Goal: Task Accomplishment & Management: Use online tool/utility

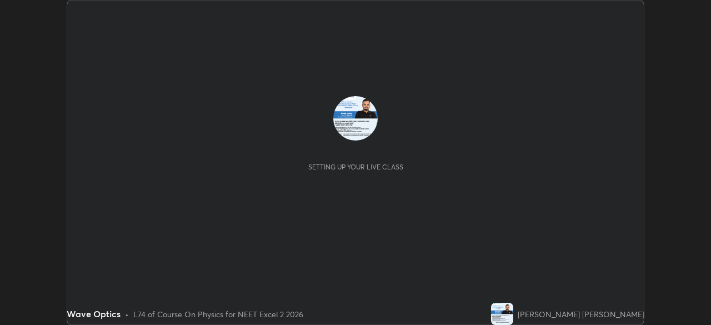
scroll to position [325, 711]
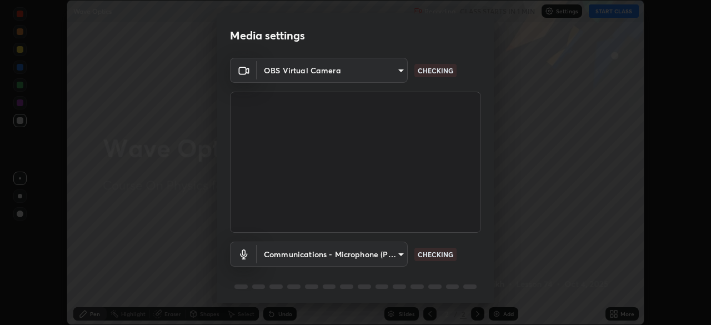
type input "d1f1c87bbf24324781002d6b2ed850fe6875ec3fc25f3d4742ef7ff0a2ef285a"
click at [320, 248] on body "Erase all Wave Optics Recording CLASS STARTS IN 1 MIN Settings START CLASS Sett…" at bounding box center [355, 162] width 711 height 325
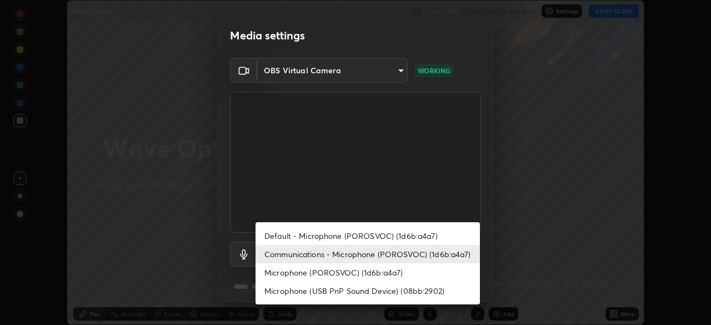
click at [364, 237] on li "Default - Microphone (POROSVOC) (1d6b:a4a7)" at bounding box center [367, 236] width 224 height 18
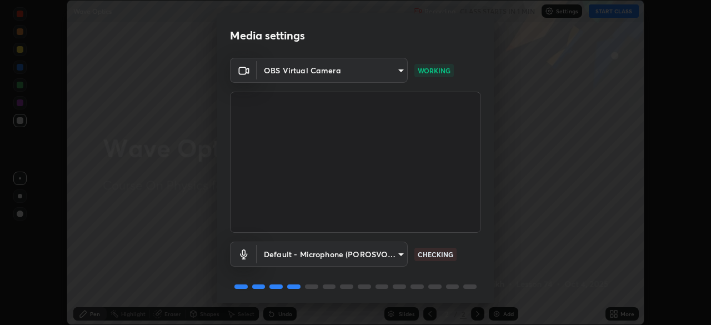
click at [350, 252] on body "Erase all Wave Optics Recording CLASS STARTS IN 1 MIN Settings START CLASS Sett…" at bounding box center [355, 162] width 711 height 325
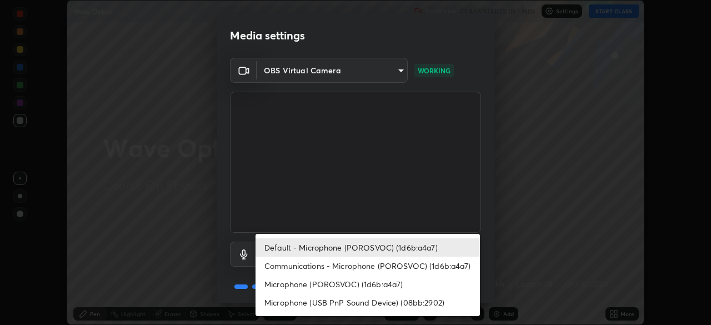
click at [312, 268] on li "Communications - Microphone (POROSVOC) (1d6b:a4a7)" at bounding box center [367, 266] width 224 height 18
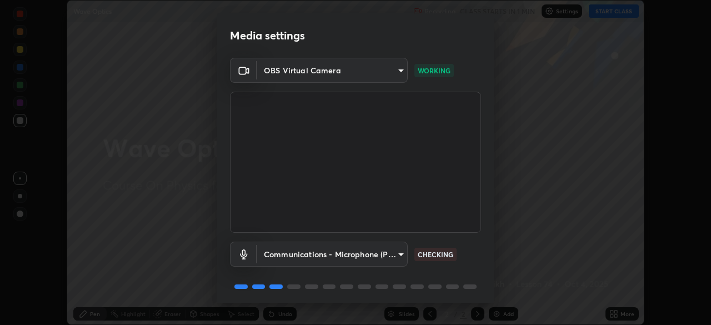
type input "communications"
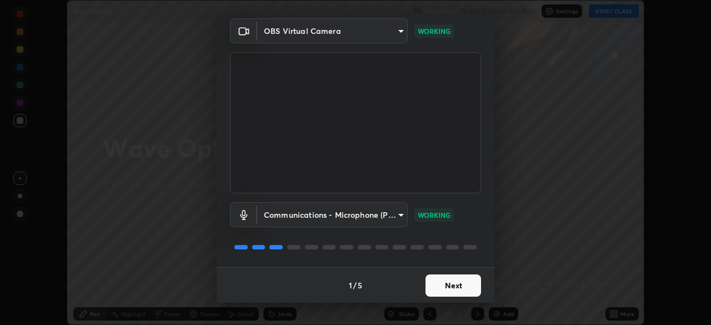
click at [458, 286] on button "Next" at bounding box center [453, 285] width 56 height 22
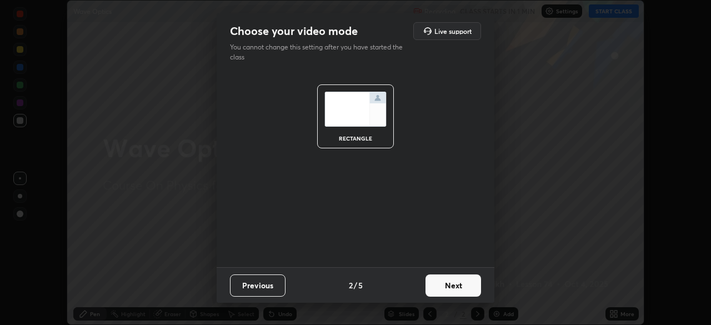
click at [461, 290] on button "Next" at bounding box center [453, 285] width 56 height 22
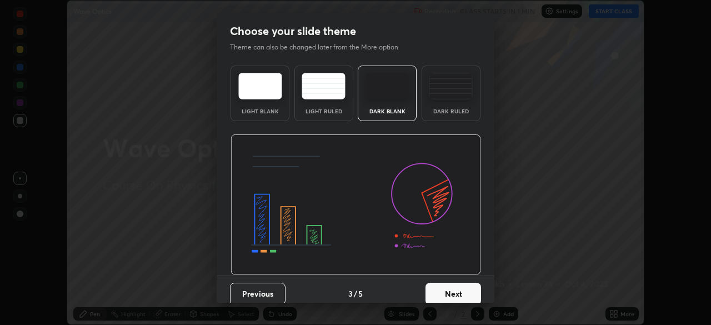
click at [468, 293] on button "Next" at bounding box center [453, 294] width 56 height 22
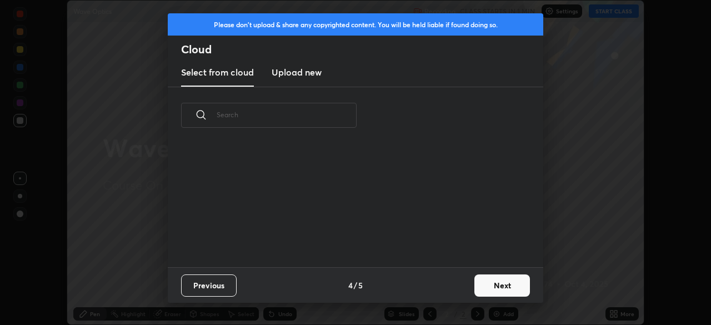
click at [499, 287] on button "Next" at bounding box center [502, 285] width 56 height 22
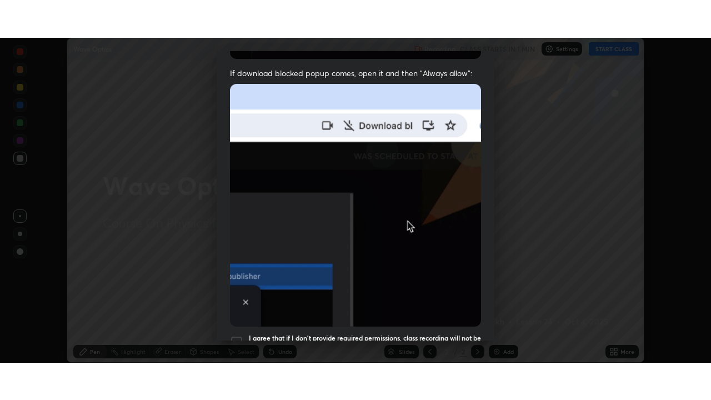
scroll to position [266, 0]
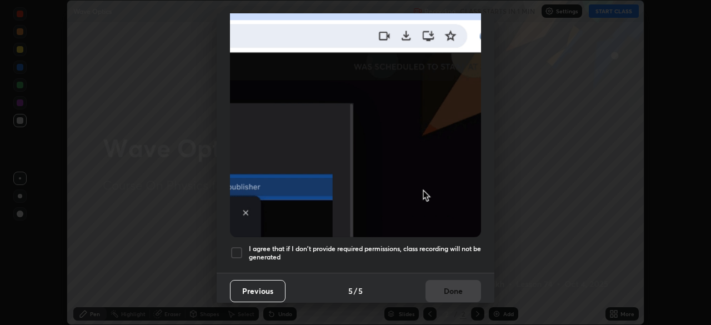
click at [237, 247] on div at bounding box center [236, 252] width 13 height 13
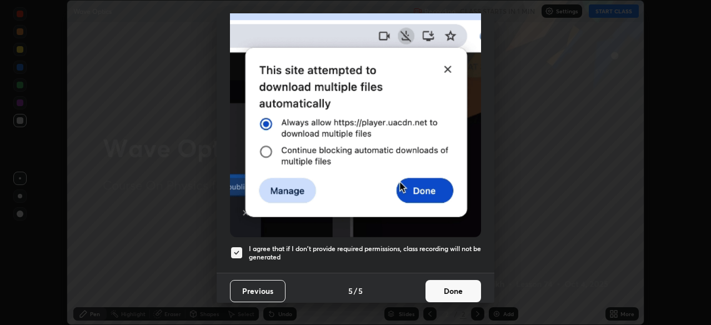
click at [447, 280] on button "Done" at bounding box center [453, 291] width 56 height 22
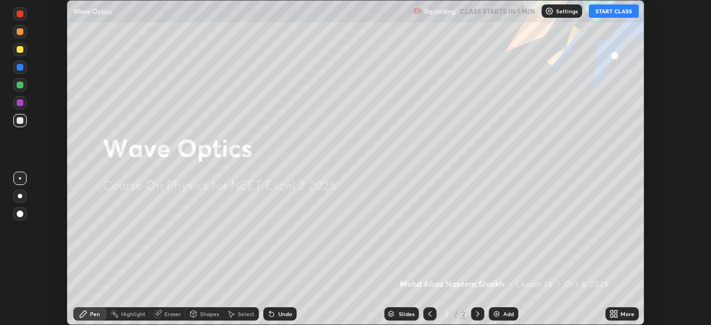
click at [610, 13] on button "START CLASS" at bounding box center [614, 10] width 50 height 13
click at [615, 315] on icon at bounding box center [615, 315] width 3 height 3
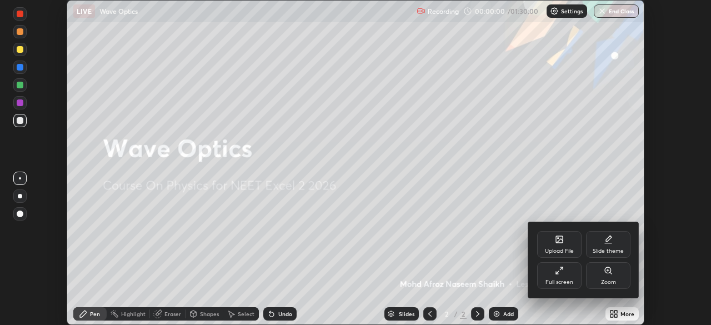
click at [561, 268] on icon at bounding box center [561, 268] width 3 height 3
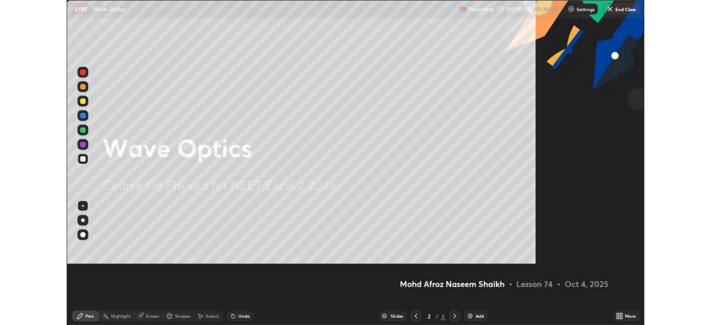
scroll to position [400, 711]
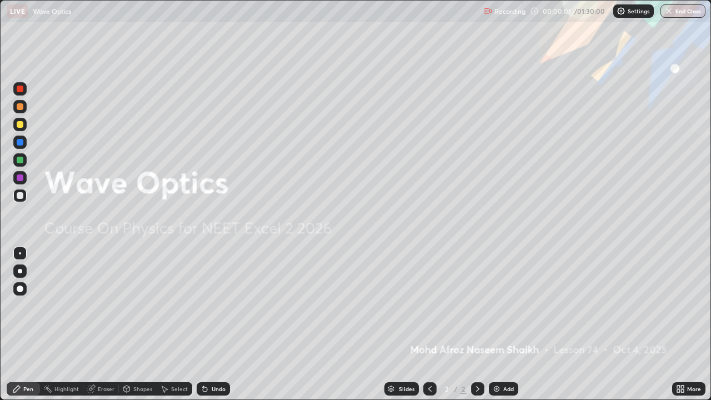
click at [500, 324] on div "Add" at bounding box center [503, 388] width 29 height 13
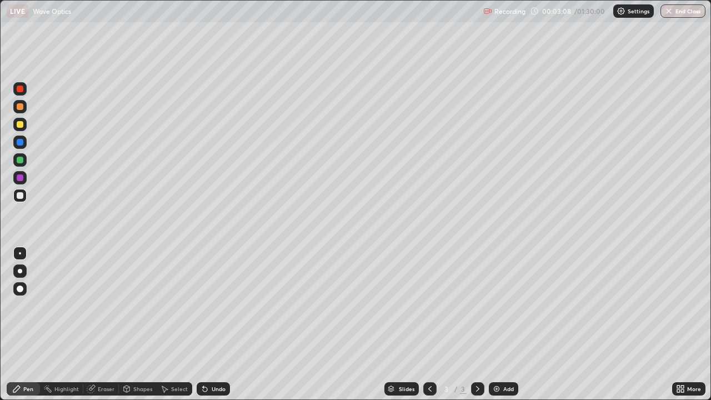
click at [21, 202] on div at bounding box center [19, 195] width 13 height 13
click at [678, 324] on icon at bounding box center [678, 386] width 3 height 3
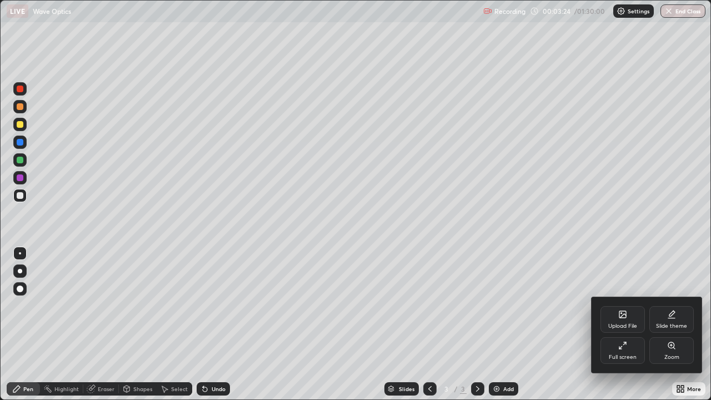
click at [634, 324] on div "Full screen" at bounding box center [622, 350] width 44 height 27
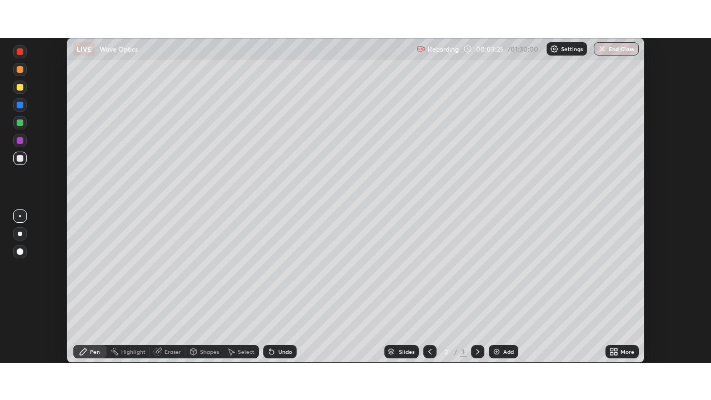
scroll to position [55212, 54826]
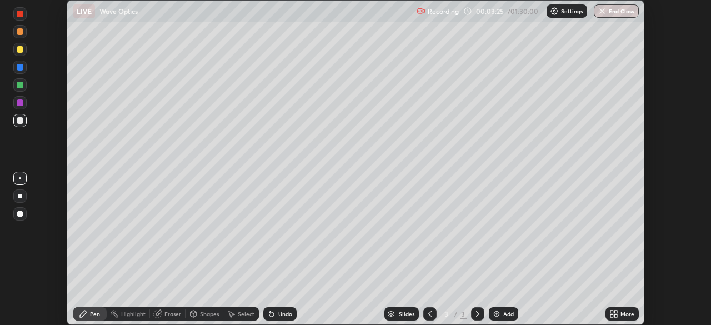
click at [613, 314] on icon at bounding box center [613, 313] width 9 height 9
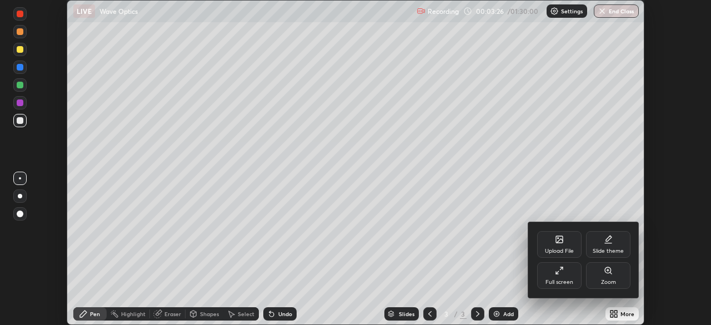
click at [564, 279] on div "Full screen" at bounding box center [559, 282] width 28 height 6
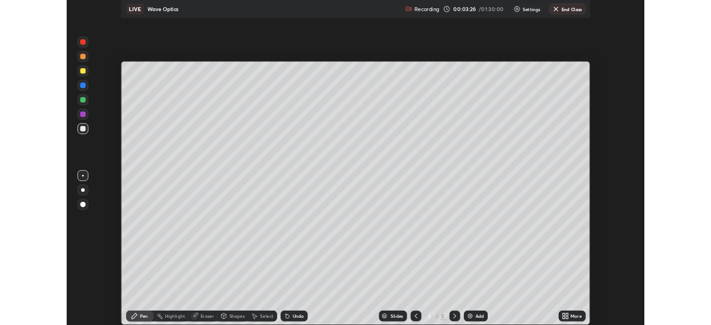
scroll to position [400, 711]
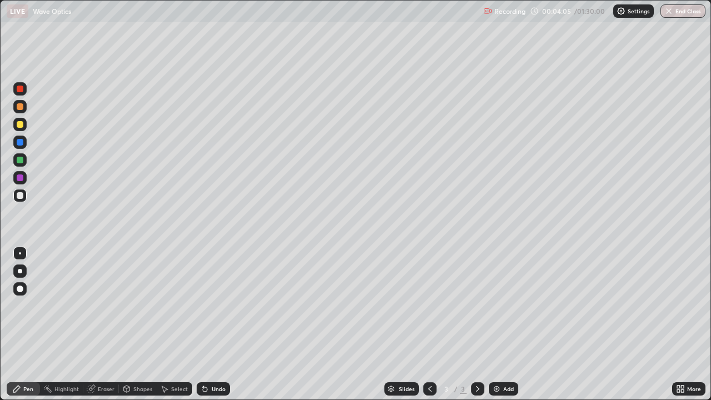
click at [19, 200] on div at bounding box center [19, 195] width 13 height 13
click at [26, 122] on div at bounding box center [19, 124] width 13 height 13
click at [203, 324] on icon at bounding box center [203, 386] width 1 height 1
click at [682, 324] on icon at bounding box center [682, 390] width 3 height 3
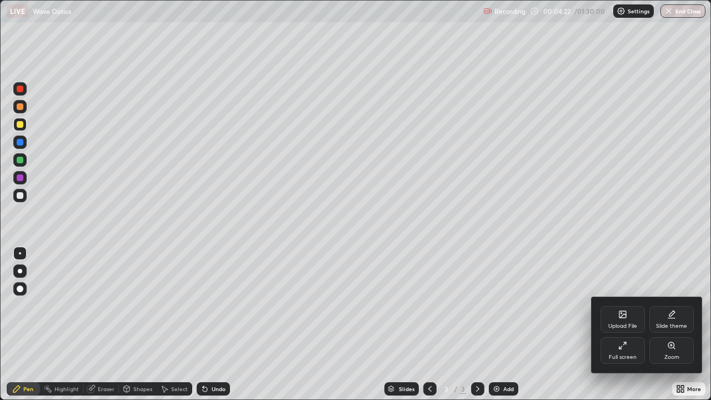
click at [626, 324] on icon at bounding box center [622, 345] width 9 height 9
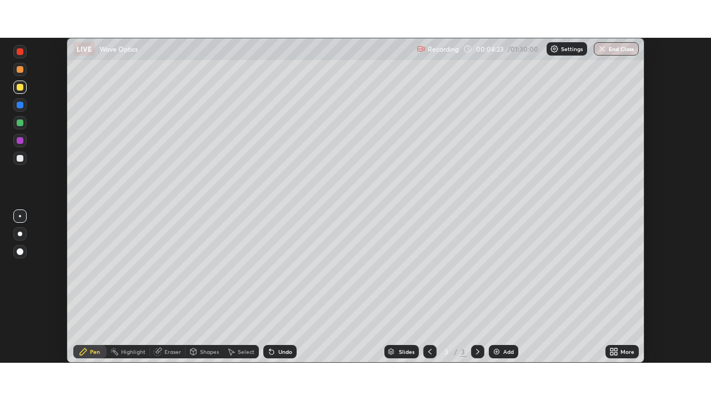
scroll to position [55212, 54826]
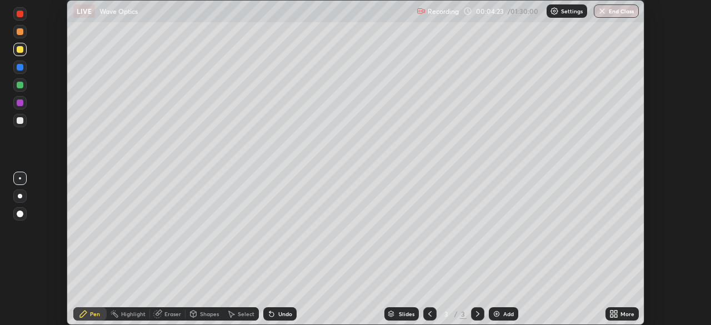
click at [616, 313] on icon at bounding box center [613, 313] width 9 height 9
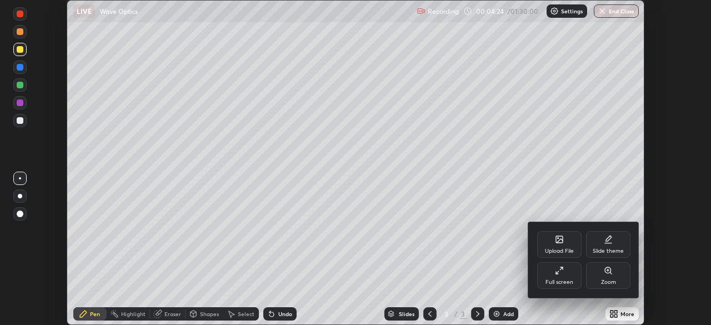
click at [565, 277] on div "Full screen" at bounding box center [559, 275] width 44 height 27
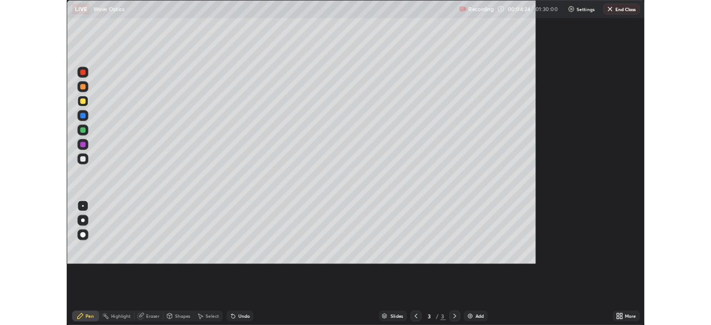
scroll to position [400, 711]
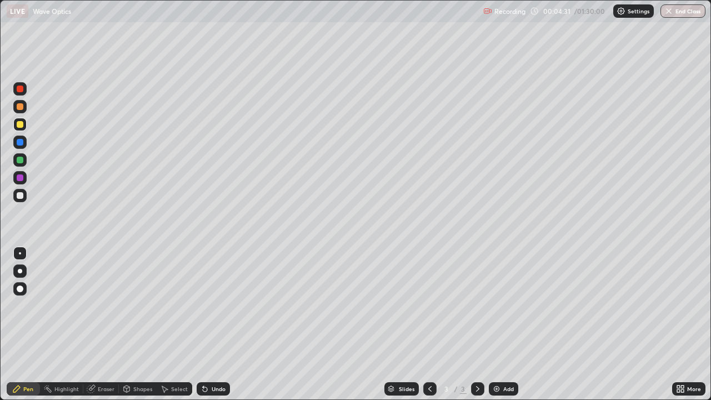
click at [20, 107] on div at bounding box center [20, 106] width 7 height 7
click at [18, 196] on div at bounding box center [20, 195] width 7 height 7
click at [203, 324] on icon at bounding box center [203, 386] width 1 height 1
click at [203, 324] on icon at bounding box center [205, 389] width 4 height 4
click at [22, 111] on div at bounding box center [19, 106] width 13 height 13
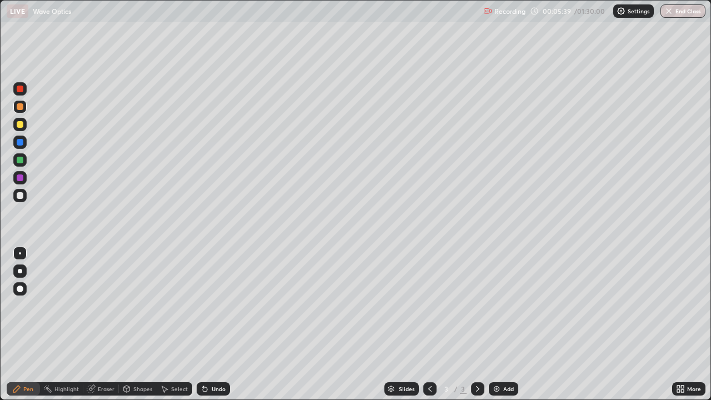
click at [19, 89] on div at bounding box center [20, 89] width 7 height 7
click at [200, 324] on div "Undo" at bounding box center [213, 388] width 33 height 13
click at [19, 196] on div at bounding box center [20, 195] width 7 height 7
click at [681, 324] on icon at bounding box center [682, 386] width 3 height 3
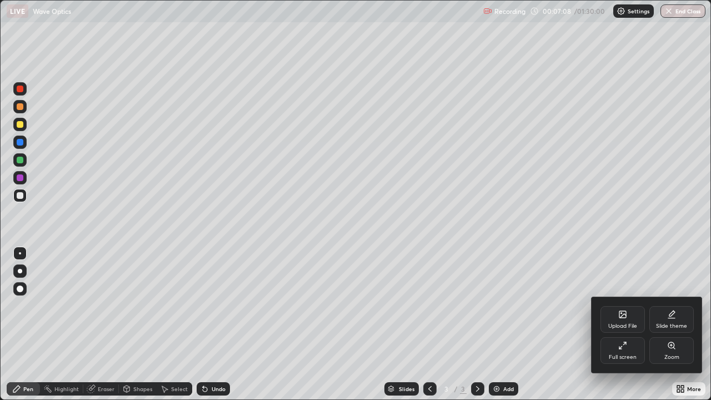
click at [624, 324] on icon at bounding box center [622, 345] width 9 height 9
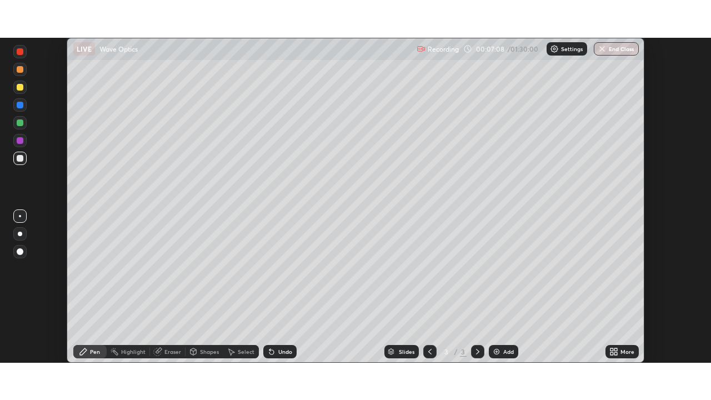
scroll to position [55212, 54826]
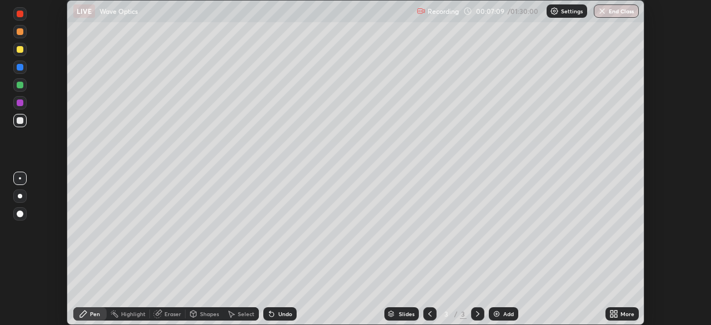
click at [611, 312] on icon at bounding box center [611, 311] width 3 height 3
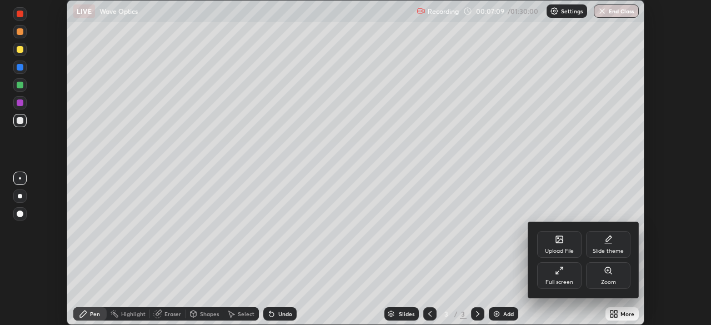
click at [565, 275] on div "Full screen" at bounding box center [559, 275] width 44 height 27
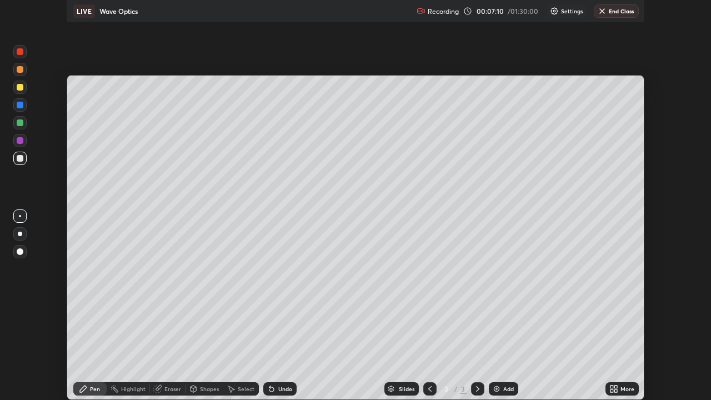
scroll to position [400, 711]
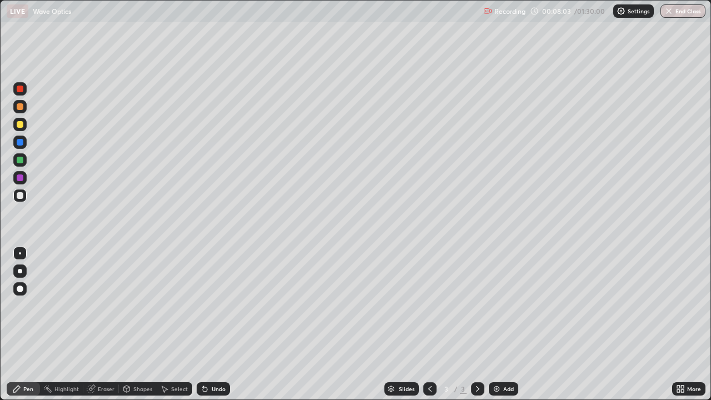
click at [209, 324] on div "Undo" at bounding box center [213, 388] width 33 height 13
click at [24, 101] on div at bounding box center [19, 106] width 13 height 13
click at [505, 324] on div "Add" at bounding box center [508, 389] width 11 height 6
click at [21, 195] on div at bounding box center [20, 195] width 7 height 7
click at [21, 125] on div at bounding box center [20, 124] width 7 height 7
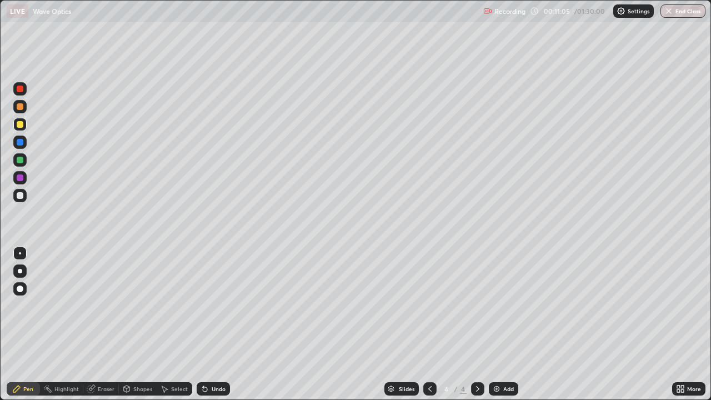
click at [19, 108] on div at bounding box center [20, 106] width 7 height 7
click at [26, 194] on div at bounding box center [19, 195] width 13 height 13
click at [22, 128] on div at bounding box center [19, 124] width 13 height 13
click at [18, 108] on div at bounding box center [20, 106] width 7 height 7
click at [200, 324] on icon at bounding box center [204, 388] width 9 height 9
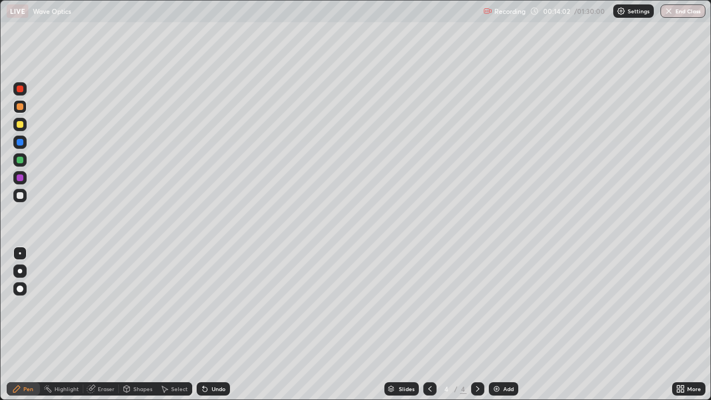
click at [425, 324] on div at bounding box center [429, 388] width 13 height 13
click at [477, 324] on div at bounding box center [477, 388] width 13 height 13
click at [22, 196] on div at bounding box center [20, 195] width 7 height 7
click at [24, 106] on div at bounding box center [19, 106] width 13 height 13
click at [210, 324] on div "Undo" at bounding box center [213, 388] width 33 height 13
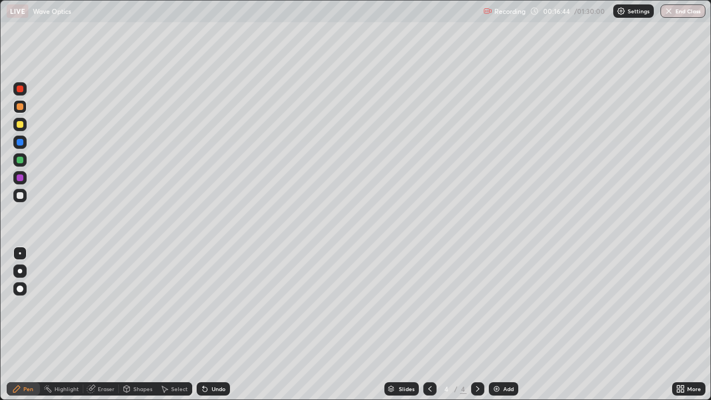
click at [24, 129] on div at bounding box center [19, 124] width 13 height 13
click at [210, 324] on div "Undo" at bounding box center [213, 388] width 33 height 13
click at [23, 112] on div at bounding box center [19, 106] width 13 height 13
click at [494, 324] on div "Add" at bounding box center [503, 388] width 29 height 13
click at [204, 324] on icon at bounding box center [205, 389] width 4 height 4
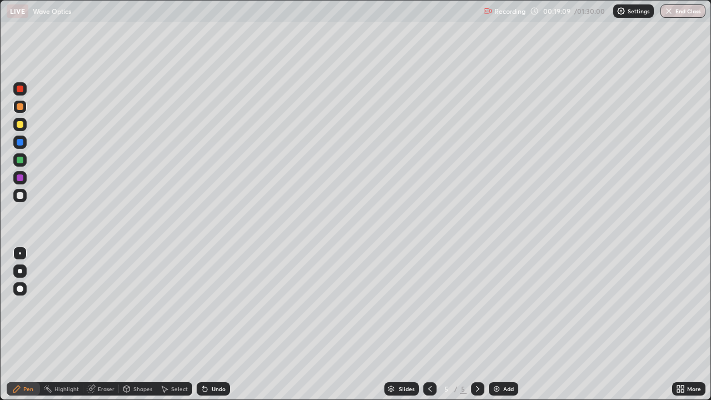
click at [21, 91] on div at bounding box center [20, 89] width 7 height 7
click at [21, 87] on div at bounding box center [20, 89] width 7 height 7
click at [21, 107] on div at bounding box center [20, 106] width 7 height 7
click at [21, 124] on div at bounding box center [20, 124] width 7 height 7
click at [23, 84] on div at bounding box center [19, 88] width 13 height 13
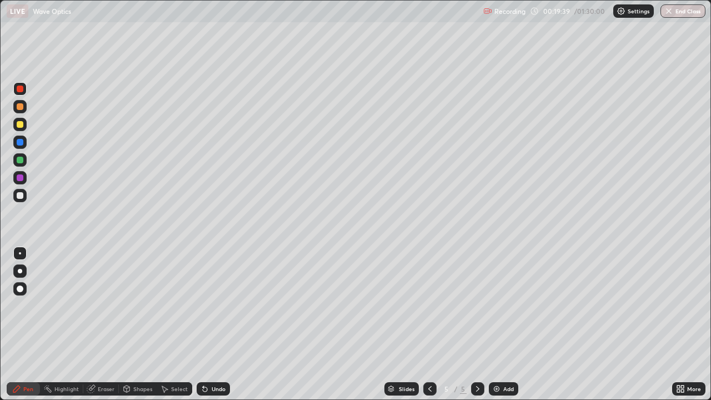
click at [24, 190] on div at bounding box center [19, 195] width 13 height 13
click at [22, 127] on div at bounding box center [20, 124] width 7 height 7
click at [203, 324] on icon at bounding box center [205, 389] width 4 height 4
click at [93, 324] on icon at bounding box center [92, 388] width 6 height 6
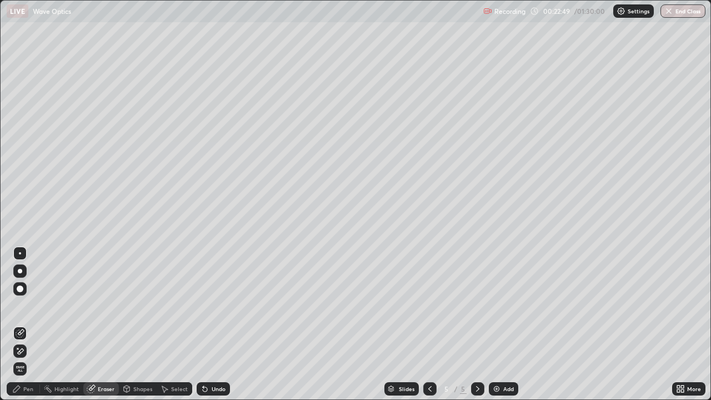
click at [27, 324] on div "Pen" at bounding box center [28, 389] width 10 height 6
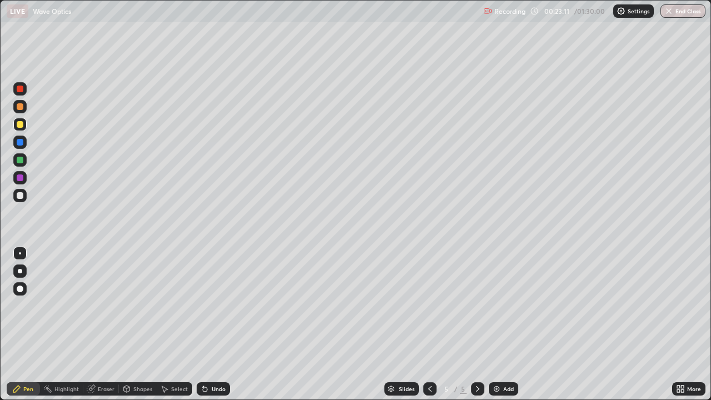
click at [203, 324] on icon at bounding box center [203, 386] width 1 height 1
click at [20, 89] on div at bounding box center [20, 89] width 7 height 7
click at [22, 109] on div at bounding box center [19, 106] width 13 height 13
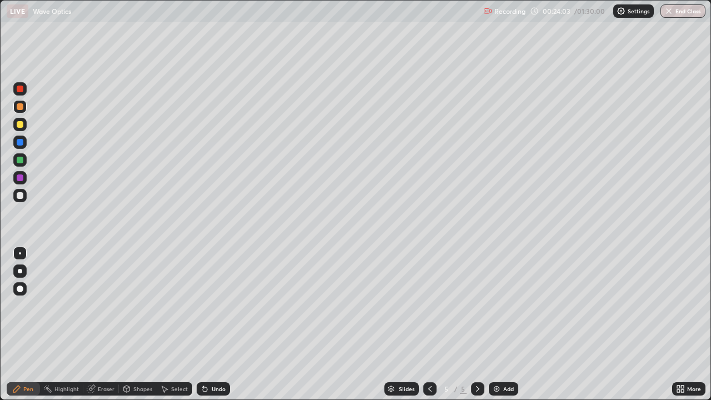
click at [205, 324] on icon at bounding box center [205, 389] width 4 height 4
click at [209, 324] on div "Undo" at bounding box center [213, 388] width 33 height 13
click at [204, 324] on icon at bounding box center [205, 389] width 4 height 4
click at [499, 324] on img at bounding box center [496, 388] width 9 height 9
click at [19, 107] on div at bounding box center [20, 106] width 7 height 7
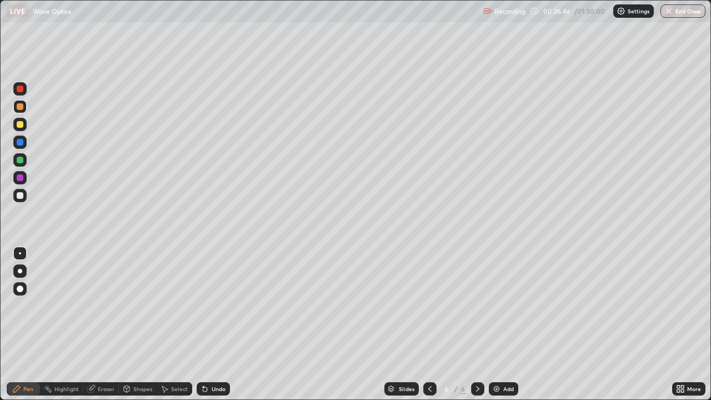
click at [21, 122] on div at bounding box center [20, 124] width 7 height 7
click at [21, 109] on div at bounding box center [20, 106] width 7 height 7
click at [26, 126] on div at bounding box center [19, 124] width 13 height 13
click at [21, 197] on div at bounding box center [20, 195] width 7 height 7
click at [211, 324] on div "Undo" at bounding box center [213, 388] width 33 height 13
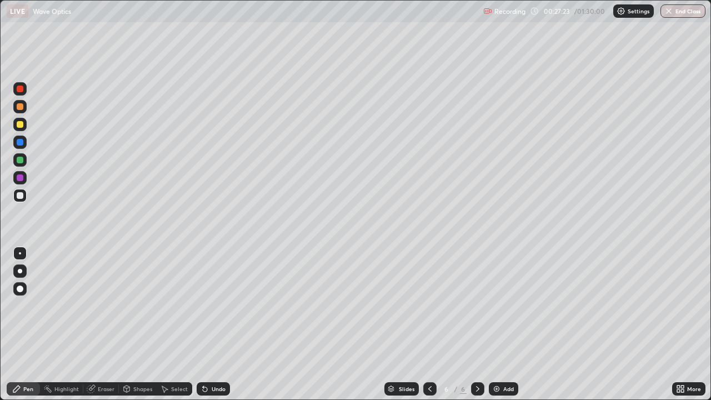
click at [20, 127] on div at bounding box center [20, 124] width 7 height 7
click at [93, 324] on icon at bounding box center [92, 388] width 6 height 6
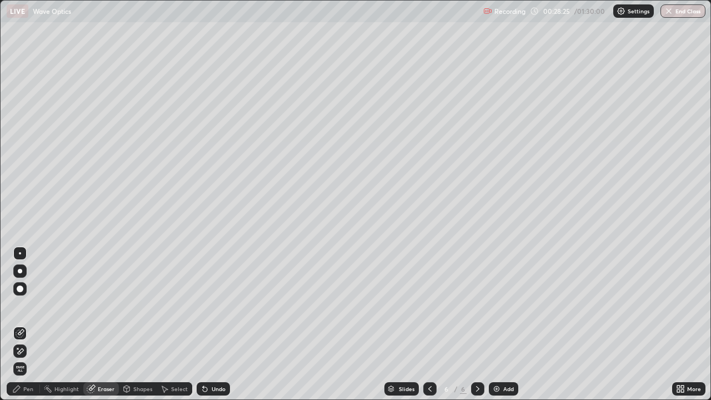
click at [31, 324] on div "Pen" at bounding box center [23, 388] width 33 height 13
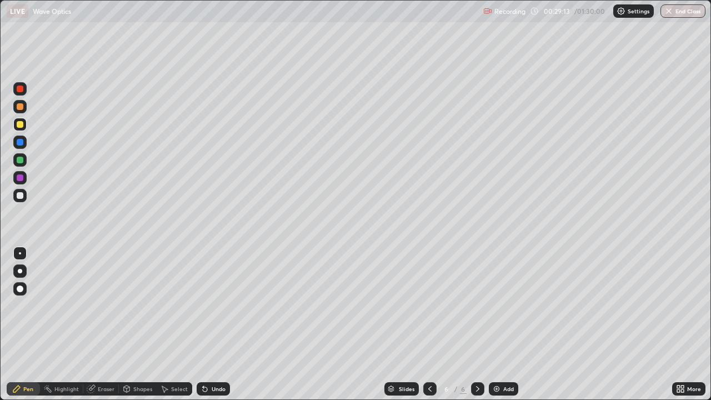
click at [428, 324] on icon at bounding box center [429, 388] width 9 height 9
click at [477, 324] on icon at bounding box center [477, 388] width 9 height 9
click at [427, 324] on div at bounding box center [429, 388] width 13 height 13
click at [429, 324] on icon at bounding box center [429, 388] width 9 height 9
click at [475, 324] on icon at bounding box center [477, 388] width 9 height 9
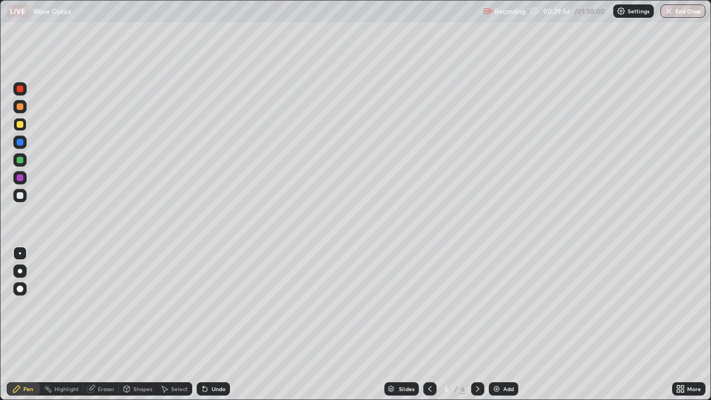
click at [477, 324] on icon at bounding box center [477, 388] width 9 height 9
click at [14, 102] on div at bounding box center [19, 106] width 13 height 13
click at [21, 190] on div at bounding box center [19, 195] width 13 height 13
click at [203, 324] on icon at bounding box center [203, 386] width 1 height 1
click at [203, 324] on icon at bounding box center [205, 389] width 4 height 4
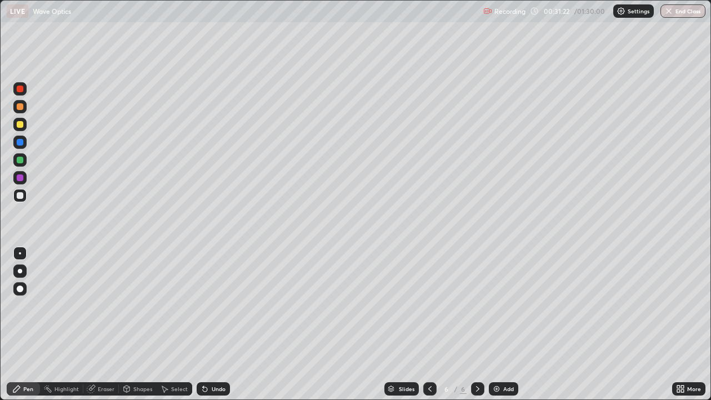
click at [203, 324] on icon at bounding box center [205, 389] width 4 height 4
click at [207, 324] on icon at bounding box center [204, 388] width 9 height 9
click at [205, 324] on icon at bounding box center [205, 389] width 4 height 4
click at [203, 324] on icon at bounding box center [203, 386] width 1 height 1
click at [204, 324] on icon at bounding box center [204, 388] width 9 height 9
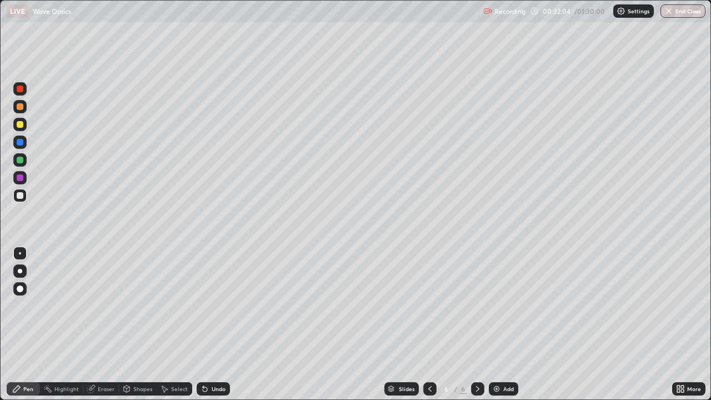
click at [212, 324] on div "Undo" at bounding box center [213, 388] width 33 height 13
click at [204, 324] on icon at bounding box center [205, 389] width 4 height 4
click at [203, 324] on icon at bounding box center [205, 389] width 4 height 4
click at [208, 324] on div "Undo" at bounding box center [213, 388] width 33 height 13
click at [97, 324] on div "Eraser" at bounding box center [101, 388] width 36 height 13
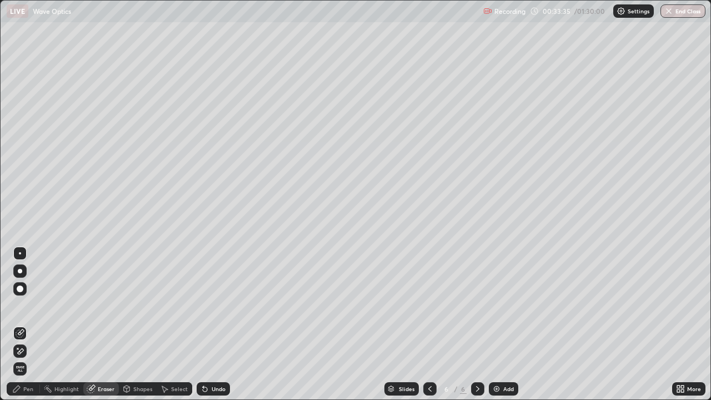
click at [36, 324] on div "Pen" at bounding box center [23, 388] width 33 height 13
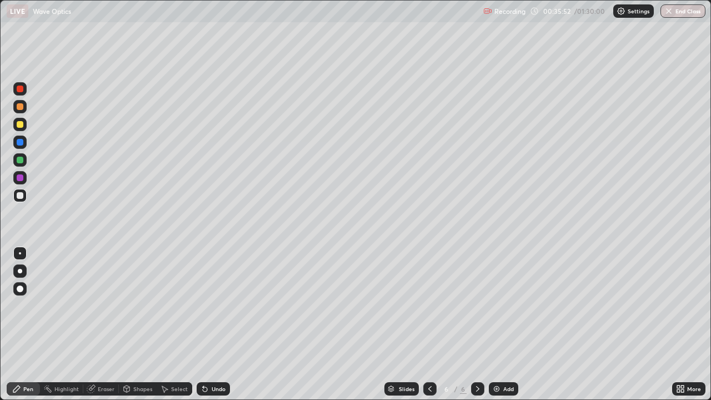
click at [498, 324] on img at bounding box center [496, 388] width 9 height 9
click at [20, 109] on div at bounding box center [20, 106] width 7 height 7
click at [204, 324] on icon at bounding box center [204, 388] width 9 height 9
click at [18, 270] on div at bounding box center [20, 271] width 4 height 4
click at [20, 195] on div at bounding box center [20, 195] width 7 height 7
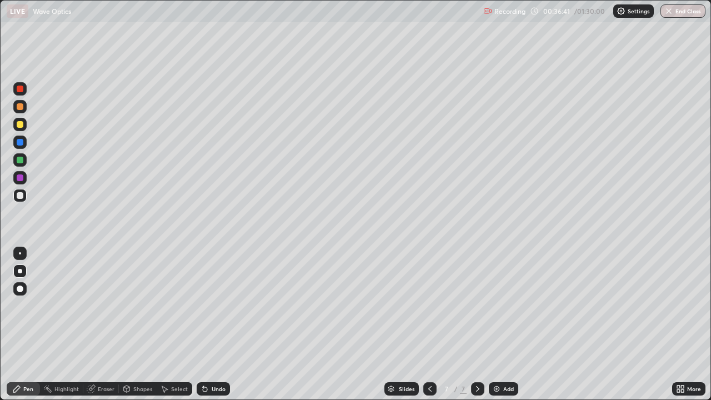
click at [203, 324] on icon at bounding box center [203, 386] width 1 height 1
click at [203, 324] on icon at bounding box center [205, 389] width 4 height 4
click at [203, 324] on icon at bounding box center [203, 386] width 1 height 1
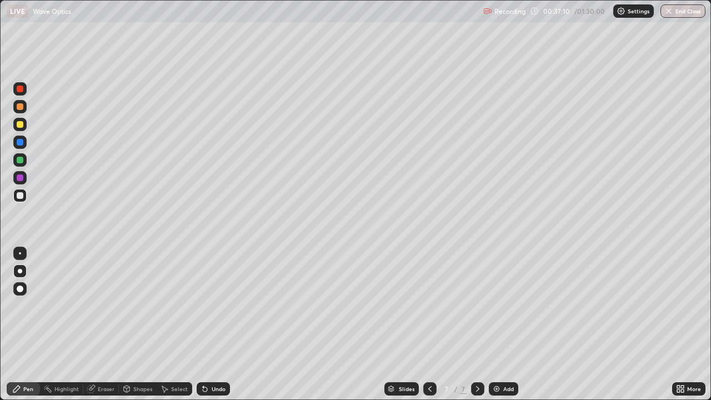
click at [203, 324] on icon at bounding box center [205, 389] width 4 height 4
click at [200, 324] on div "Undo" at bounding box center [213, 388] width 33 height 13
click at [203, 324] on icon at bounding box center [203, 386] width 1 height 1
click at [203, 324] on icon at bounding box center [205, 389] width 4 height 4
click at [19, 197] on div at bounding box center [20, 195] width 7 height 7
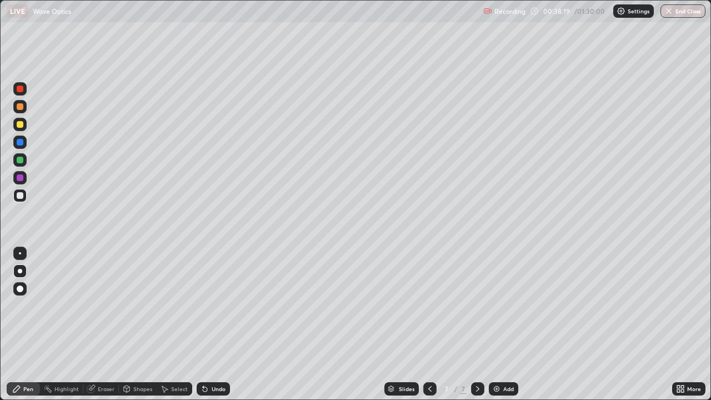
click at [18, 107] on div at bounding box center [20, 106] width 7 height 7
click at [22, 127] on div at bounding box center [19, 124] width 13 height 13
click at [203, 324] on icon at bounding box center [203, 386] width 1 height 1
click at [21, 108] on div at bounding box center [20, 106] width 7 height 7
click at [19, 162] on div at bounding box center [20, 160] width 7 height 7
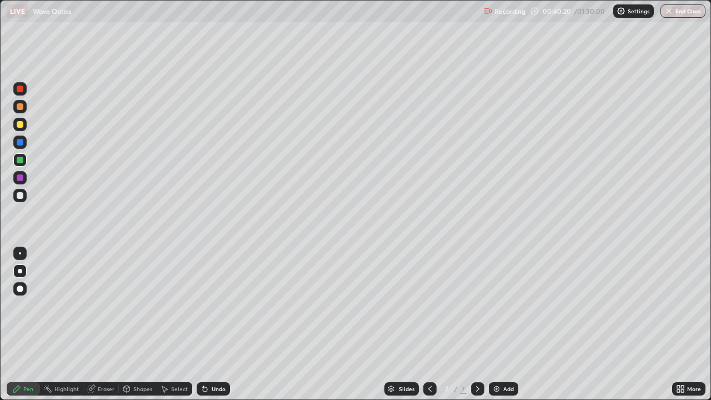
click at [19, 178] on div at bounding box center [20, 177] width 7 height 7
click at [204, 324] on icon at bounding box center [205, 389] width 4 height 4
click at [205, 324] on icon at bounding box center [204, 388] width 9 height 9
click at [203, 324] on icon at bounding box center [203, 386] width 1 height 1
click at [20, 161] on div at bounding box center [20, 160] width 7 height 7
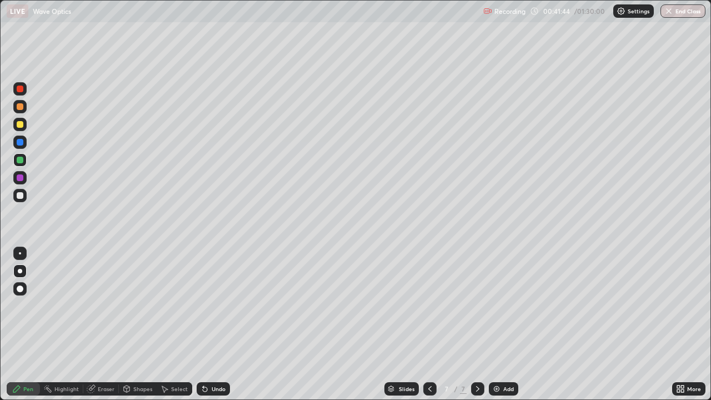
click at [22, 197] on div at bounding box center [20, 195] width 7 height 7
click at [22, 122] on div at bounding box center [20, 124] width 7 height 7
click at [20, 88] on div at bounding box center [20, 89] width 7 height 7
click at [19, 162] on div at bounding box center [20, 160] width 7 height 7
click at [203, 324] on icon at bounding box center [203, 386] width 1 height 1
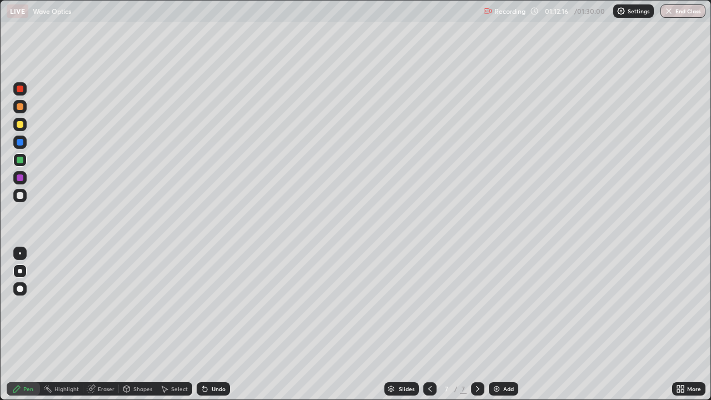
click at [687, 11] on button "End Class" at bounding box center [682, 10] width 45 height 13
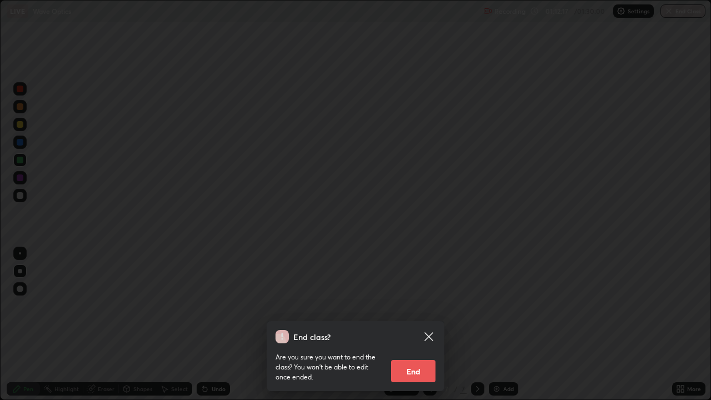
click at [432, 324] on button "End" at bounding box center [413, 371] width 44 height 22
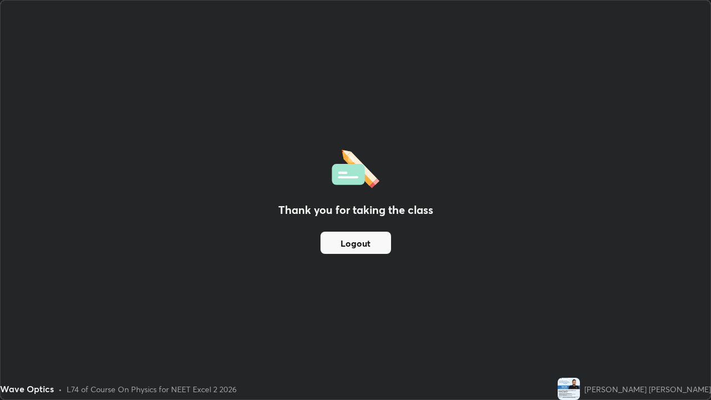
click at [378, 240] on button "Logout" at bounding box center [355, 243] width 71 height 22
click at [375, 249] on button "Logout" at bounding box center [355, 243] width 71 height 22
